Goal: Task Accomplishment & Management: Manage account settings

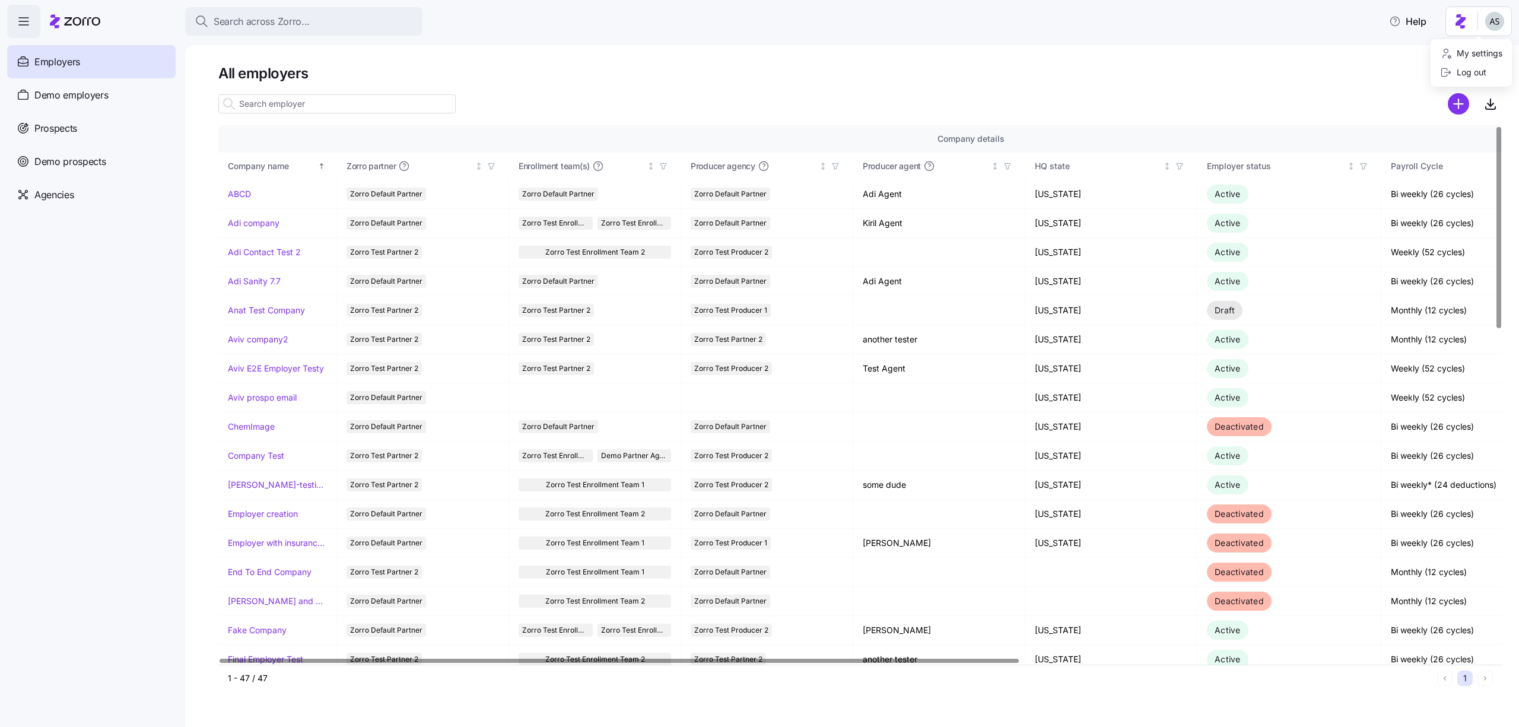
click at [1492, 30] on html "Search across Zorro... Help Employers Demo employers Prospects Demo prospects A…" at bounding box center [759, 360] width 1519 height 720
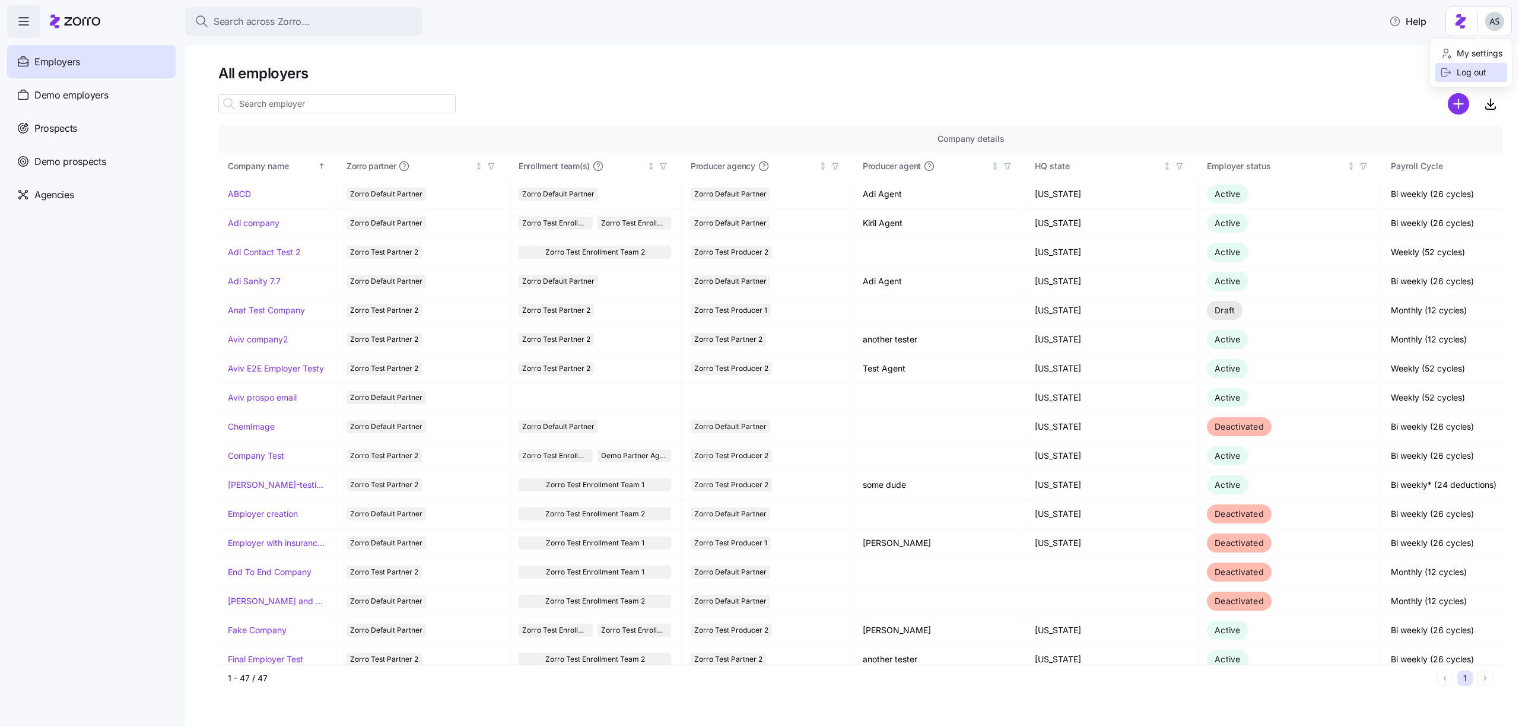
click at [1469, 71] on div "Log out" at bounding box center [1463, 72] width 46 height 13
